Goal: Task Accomplishment & Management: Manage account settings

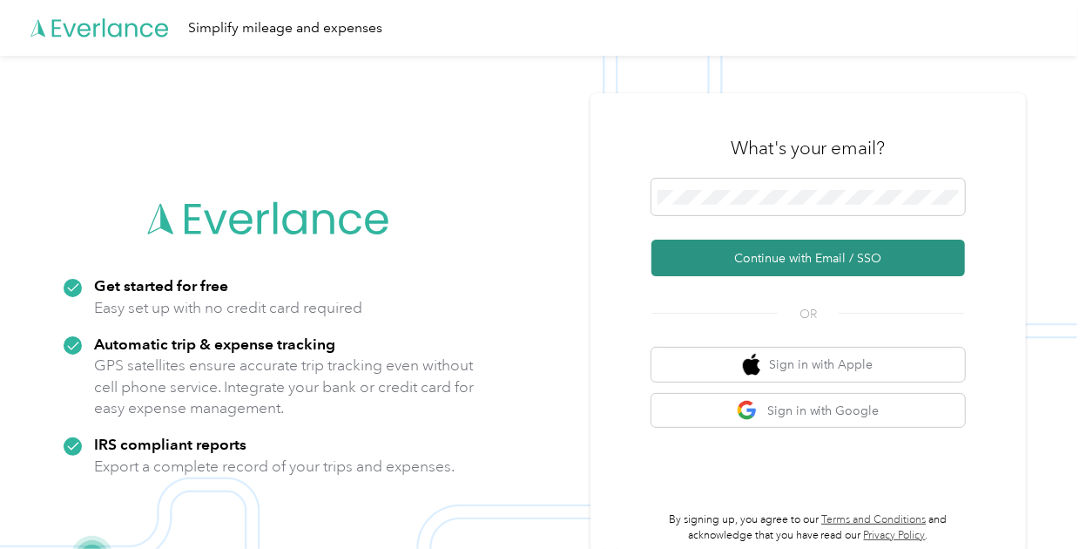
click at [747, 260] on button "Continue with Email / SSO" at bounding box center [809, 258] width 314 height 37
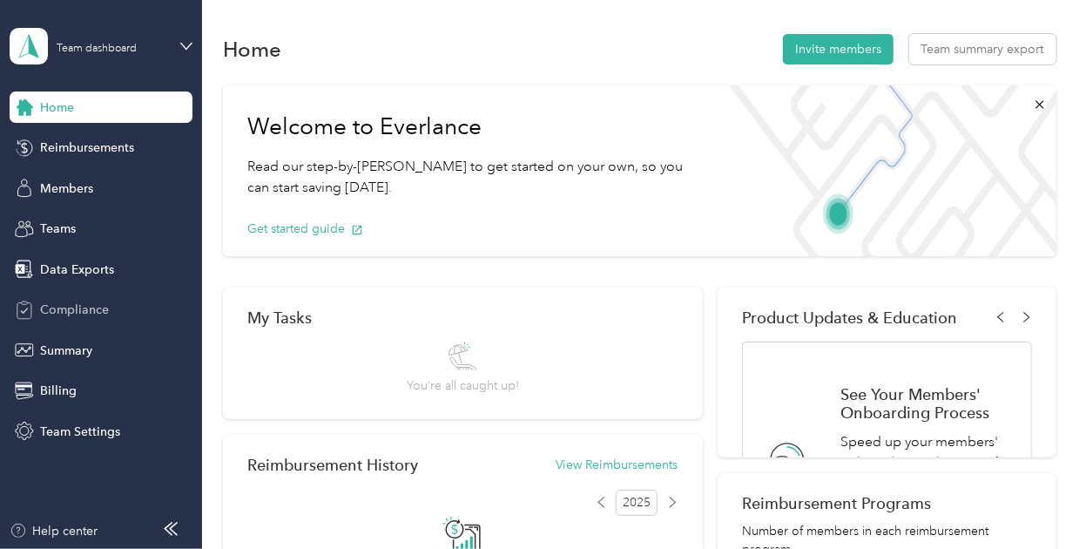
click at [109, 300] on div "Compliance" at bounding box center [101, 309] width 183 height 31
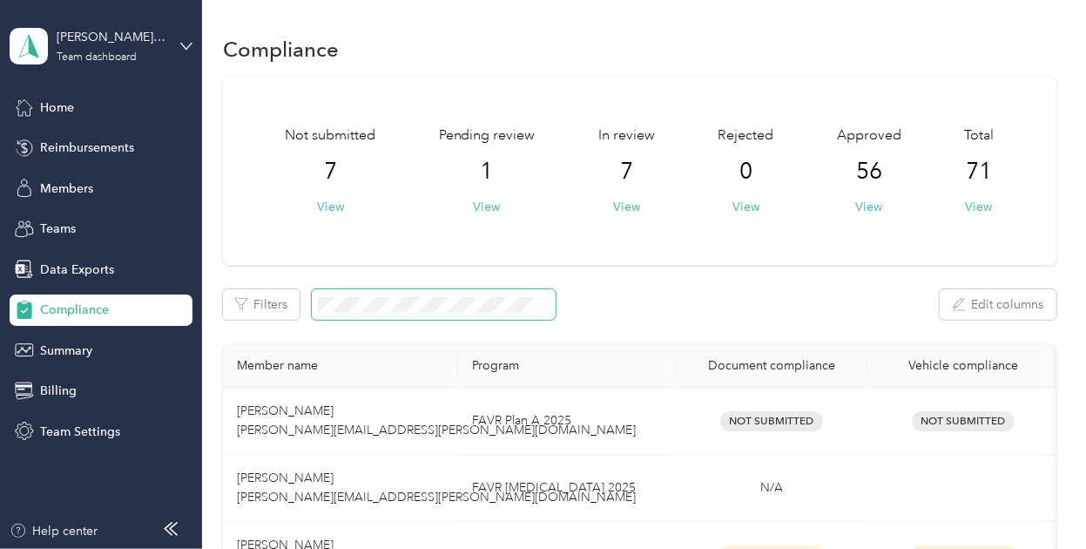
click at [371, 296] on span at bounding box center [434, 304] width 244 height 30
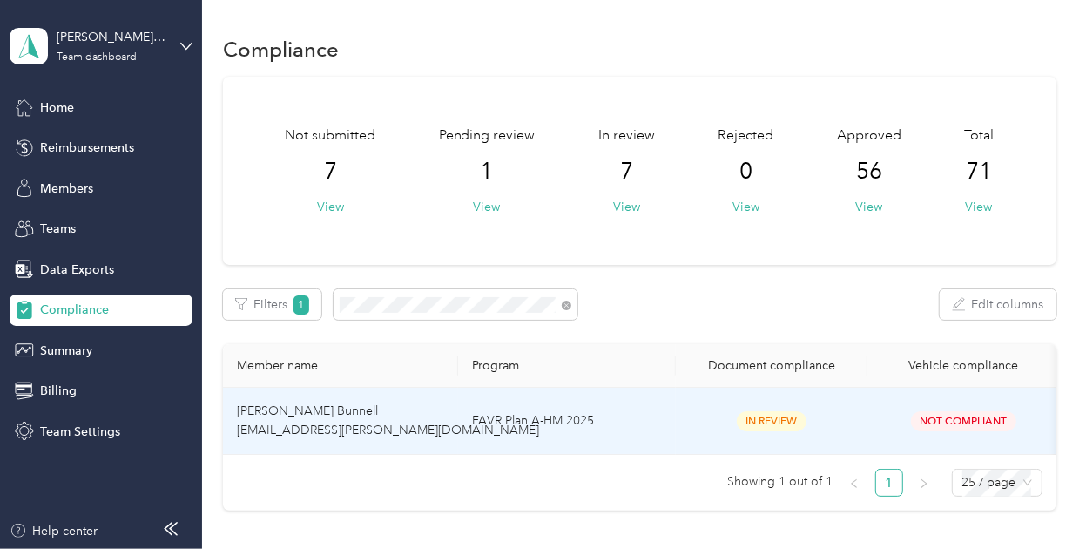
click at [422, 411] on td "[PERSON_NAME] Bunnell [EMAIL_ADDRESS][PERSON_NAME][DOMAIN_NAME]" at bounding box center [340, 421] width 235 height 67
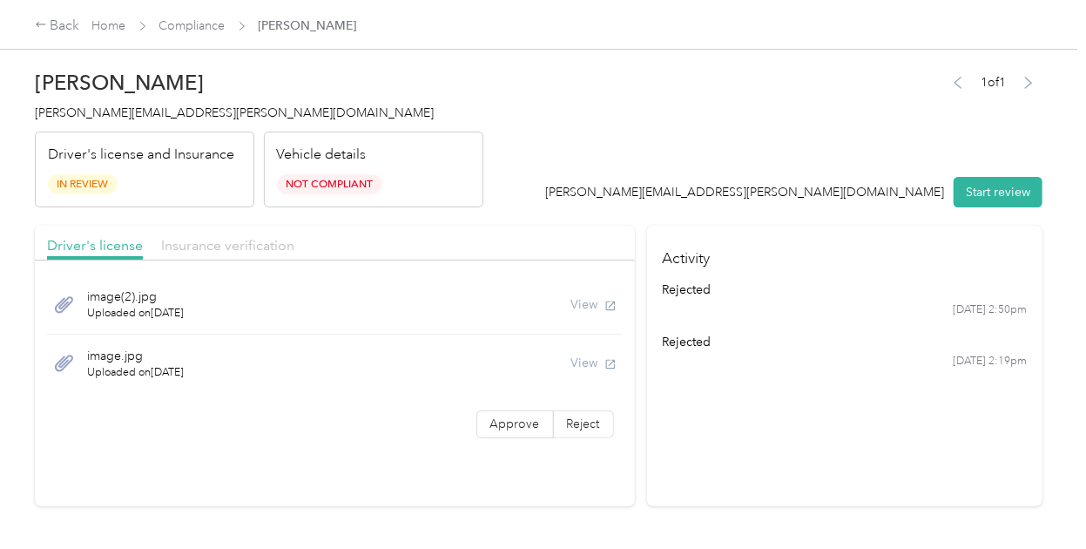
click at [263, 241] on span "Insurance verification" at bounding box center [227, 245] width 133 height 17
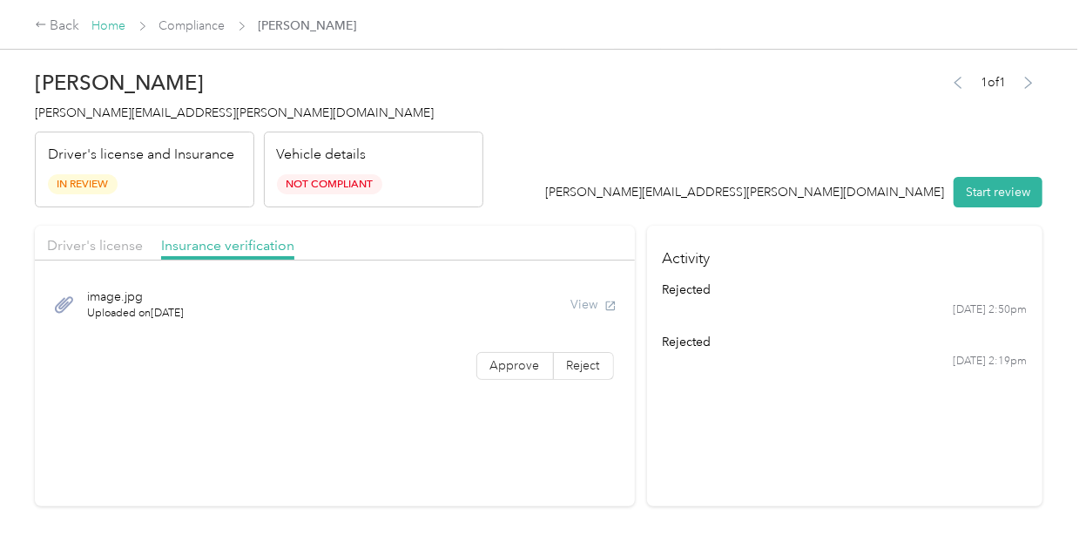
click at [113, 28] on link "Home" at bounding box center [109, 25] width 34 height 15
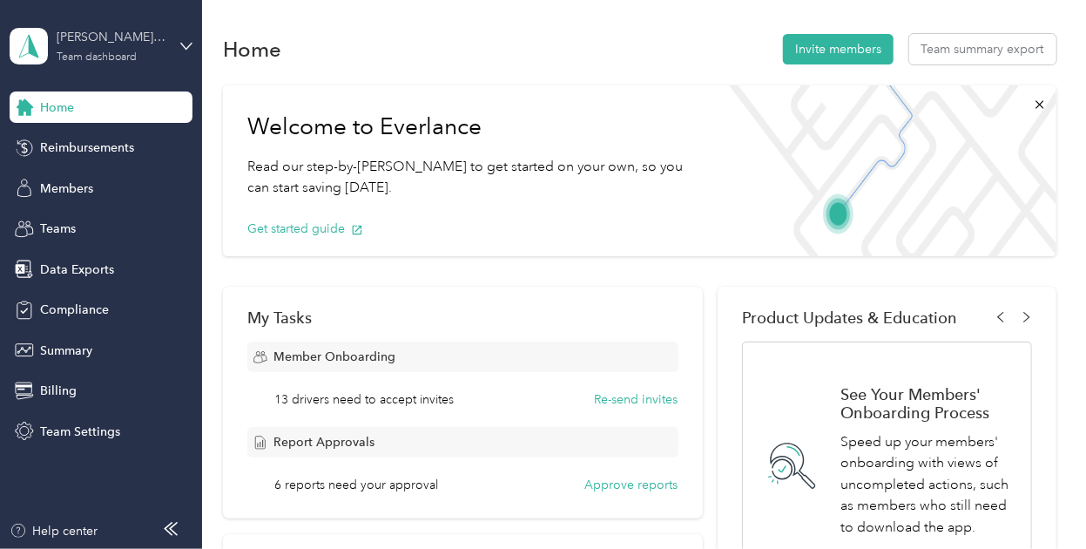
click at [107, 42] on div "[PERSON_NAME] Distributors" at bounding box center [111, 37] width 109 height 18
click at [120, 217] on div "Log out" at bounding box center [242, 216] width 441 height 30
